Goal: Find contact information: Find contact information

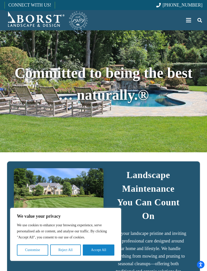
click at [187, 20] on div "Menu" at bounding box center [188, 20] width 5 height 1
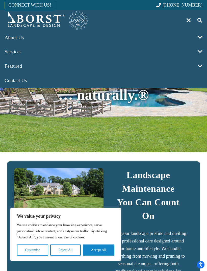
click at [198, 68] on span at bounding box center [199, 66] width 11 height 14
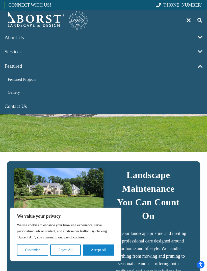
click at [200, 68] on span at bounding box center [199, 66] width 11 height 14
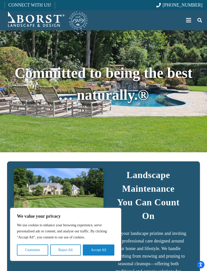
click at [108, 252] on button "Accept All" at bounding box center [99, 249] width 32 height 11
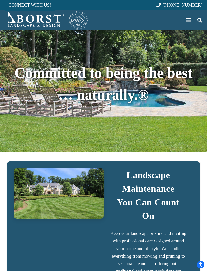
click at [188, 21] on div "Menu" at bounding box center [188, 20] width 5 height 13
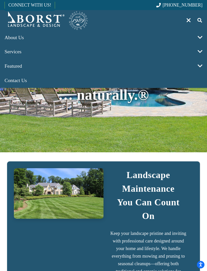
click at [197, 38] on span at bounding box center [199, 37] width 11 height 14
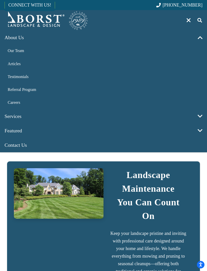
click at [201, 36] on span at bounding box center [199, 37] width 11 height 14
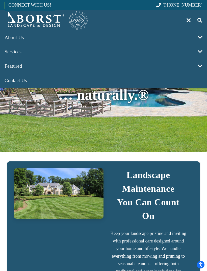
click at [200, 52] on span at bounding box center [199, 52] width 11 height 14
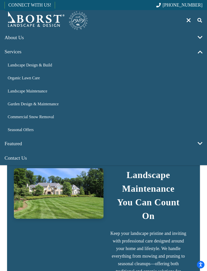
click at [200, 51] on span at bounding box center [199, 52] width 11 height 14
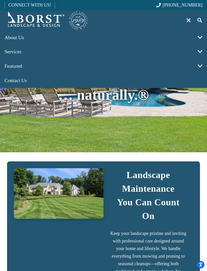
click at [22, 82] on span "Contact Us" at bounding box center [16, 81] width 22 height 6
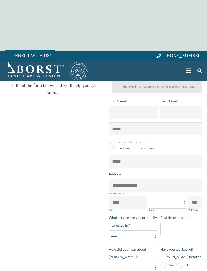
select select "******"
click at [39, 69] on img "Borst-Logo" at bounding box center [47, 71] width 84 height 20
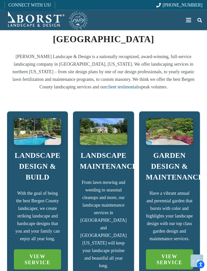
scroll to position [363, 0]
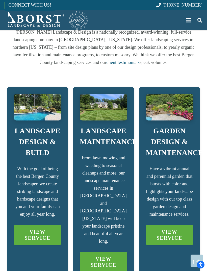
click at [44, 225] on link "VIEW SERVICE" at bounding box center [37, 235] width 47 height 20
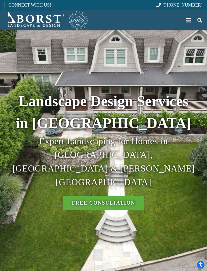
click at [33, 27] on img "Borst-Logo" at bounding box center [47, 20] width 84 height 20
